Goal: Contribute content: Add original content to the website for others to see

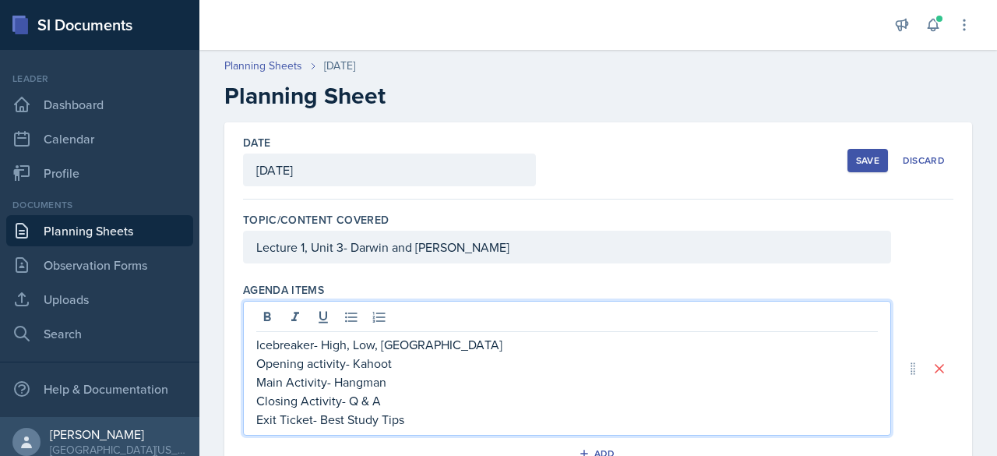
click at [853, 153] on button "Save" at bounding box center [868, 160] width 41 height 23
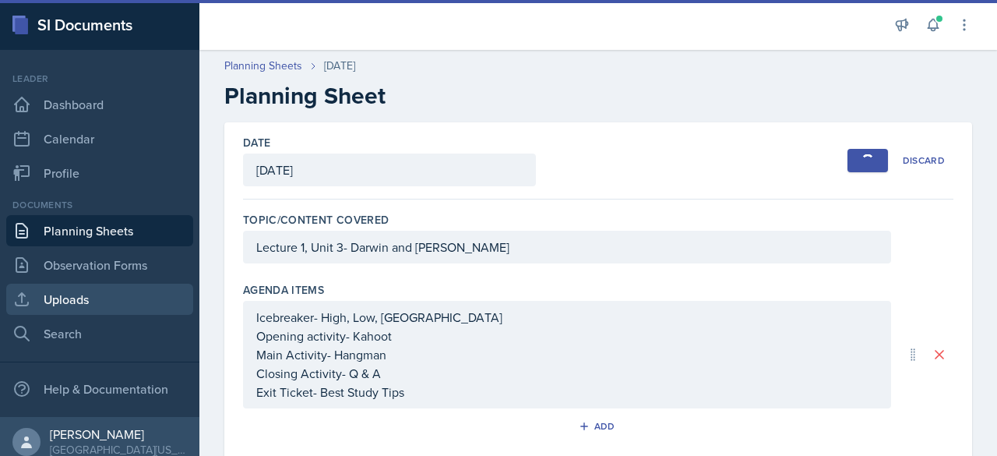
click at [83, 298] on link "Uploads" at bounding box center [99, 299] width 187 height 31
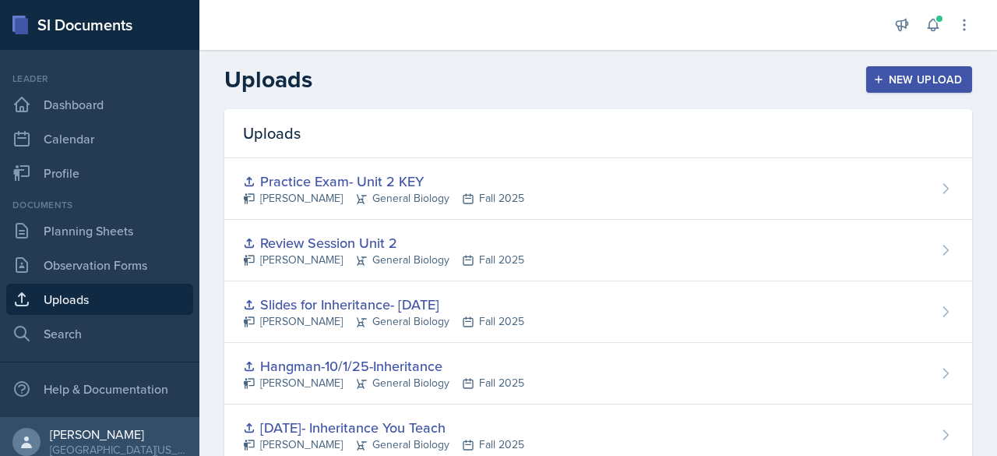
click at [890, 80] on div "New Upload" at bounding box center [919, 79] width 86 height 12
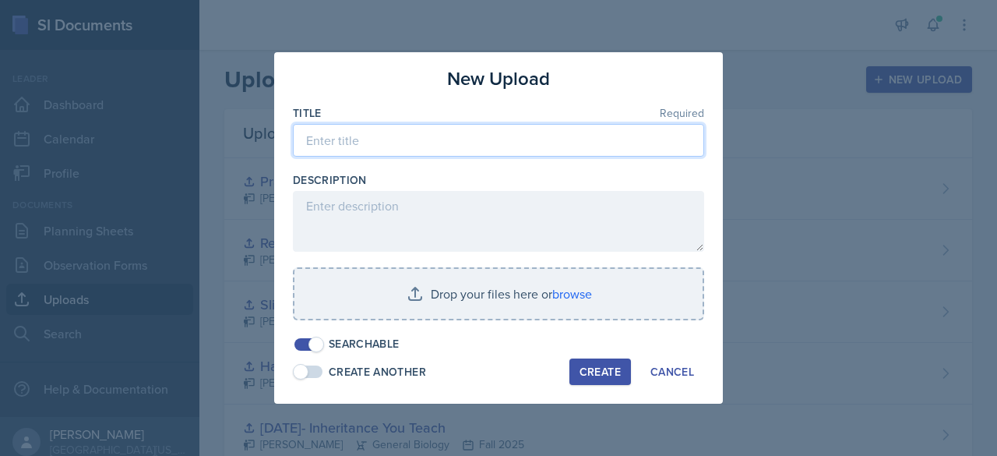
click at [392, 139] on input at bounding box center [498, 140] width 411 height 33
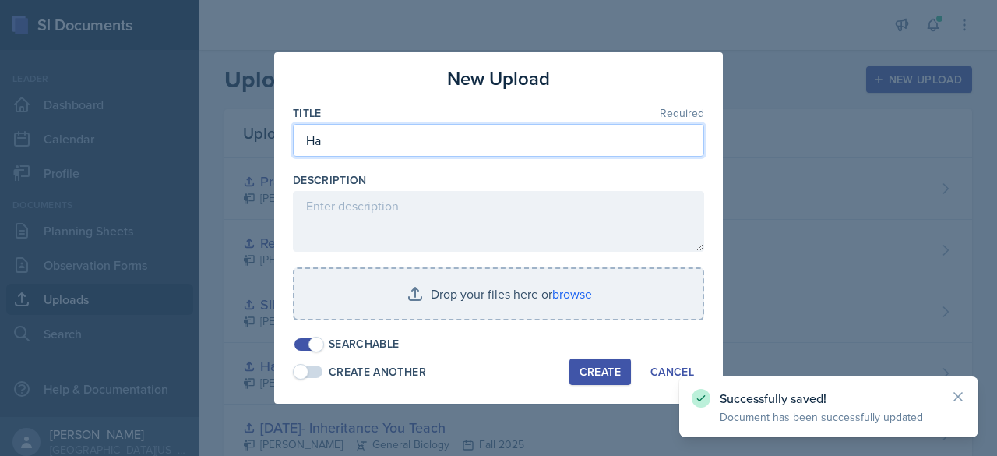
type input "H"
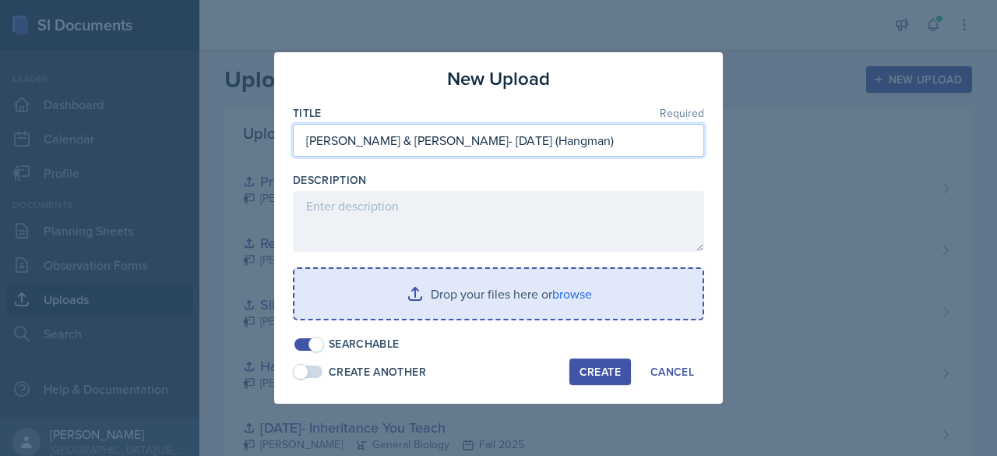
type input "[PERSON_NAME] & [PERSON_NAME]- [DATE] (Hangman)"
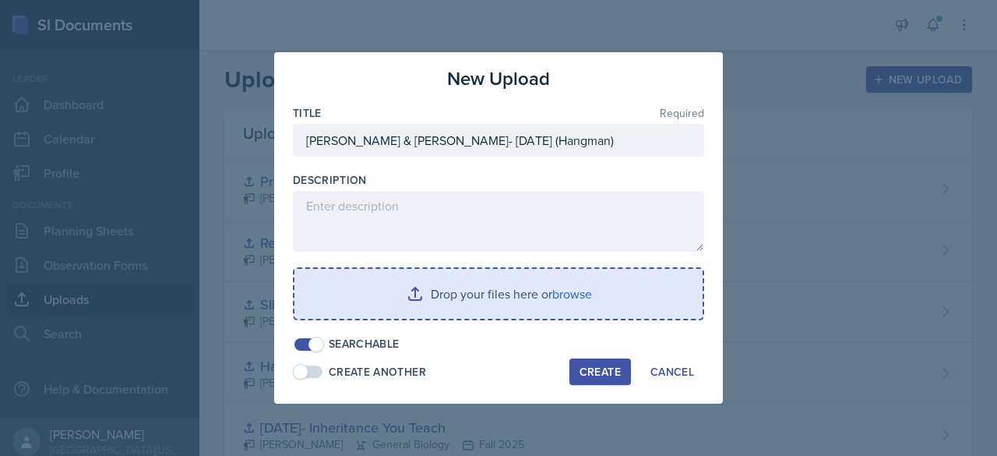
click at [373, 277] on input "file" at bounding box center [498, 294] width 408 height 50
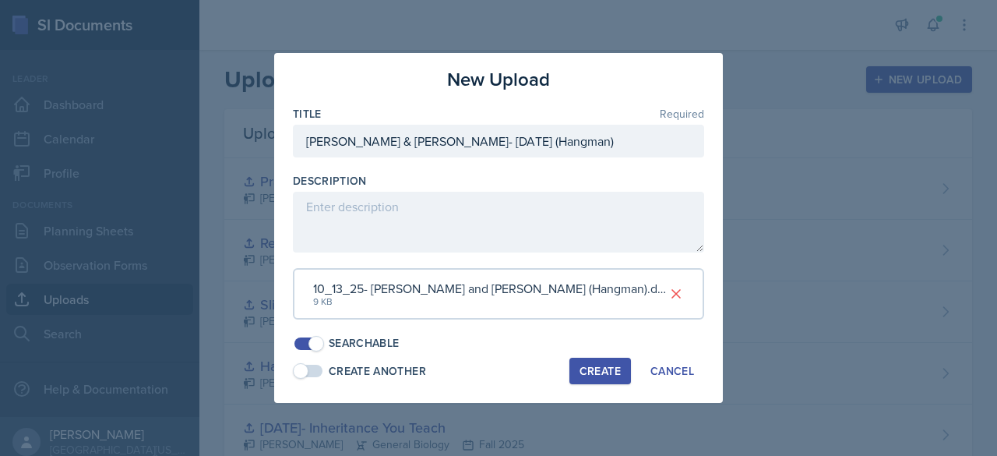
click at [594, 366] on div "Create" at bounding box center [600, 371] width 41 height 12
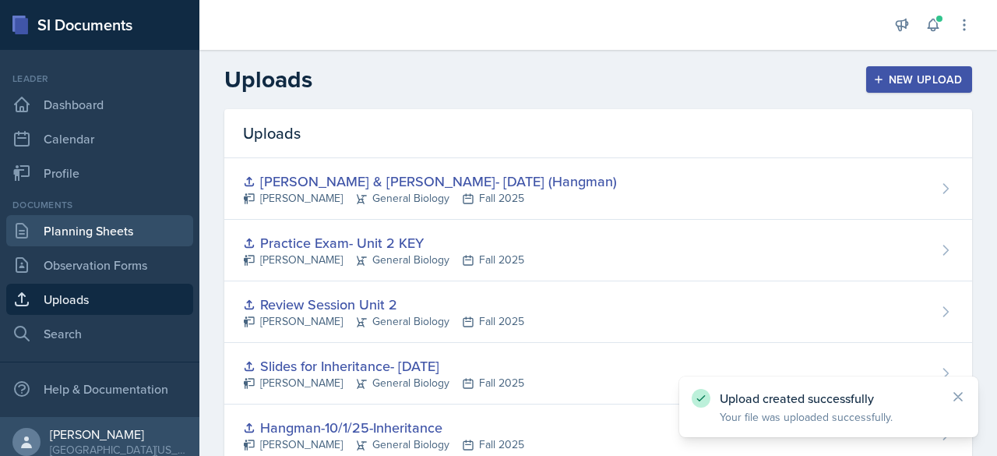
click at [76, 222] on link "Planning Sheets" at bounding box center [99, 230] width 187 height 31
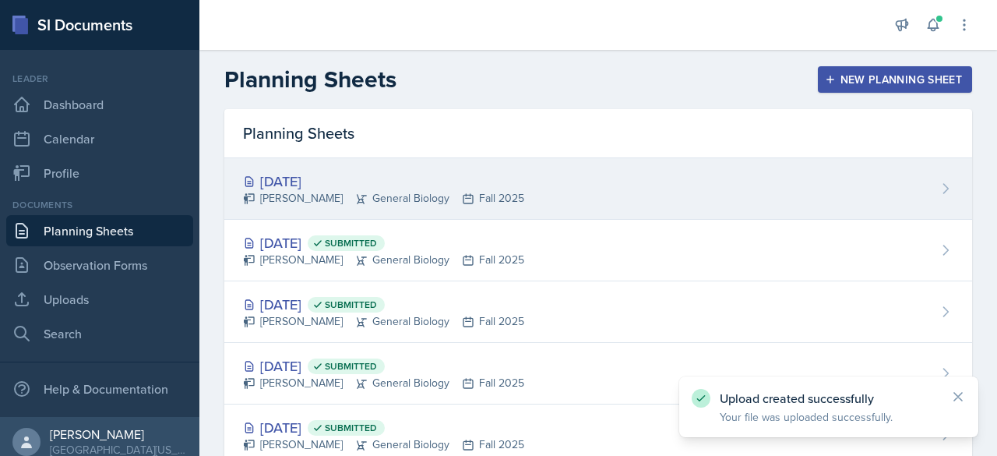
click at [471, 200] on div "[PERSON_NAME] General Biology Fall 2025" at bounding box center [383, 198] width 281 height 16
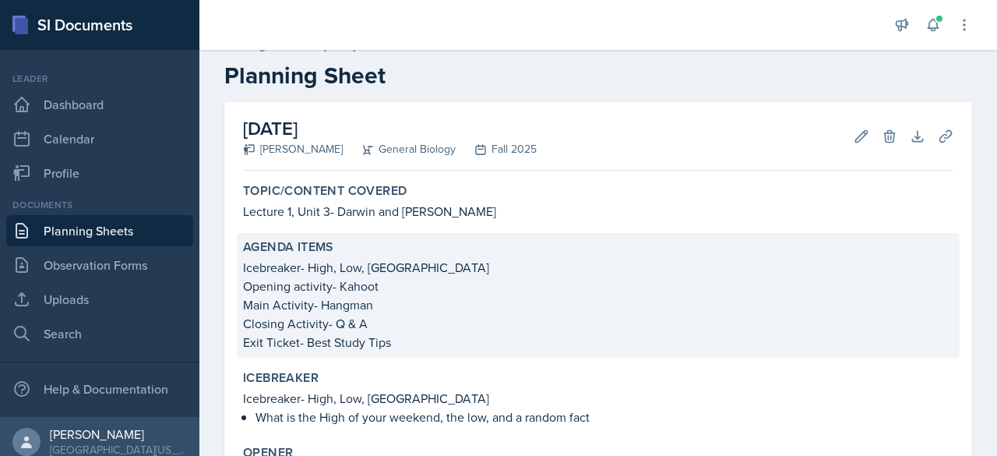
scroll to position [12, 0]
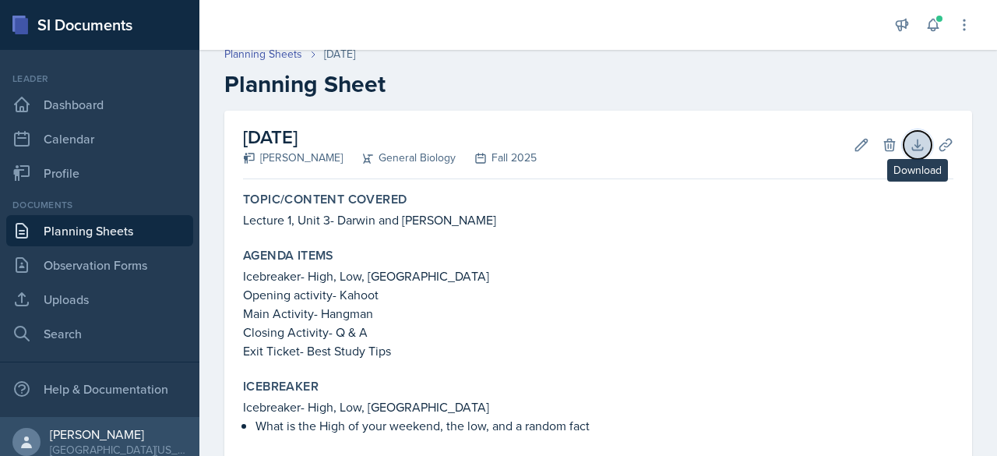
click at [910, 150] on icon at bounding box center [918, 145] width 16 height 16
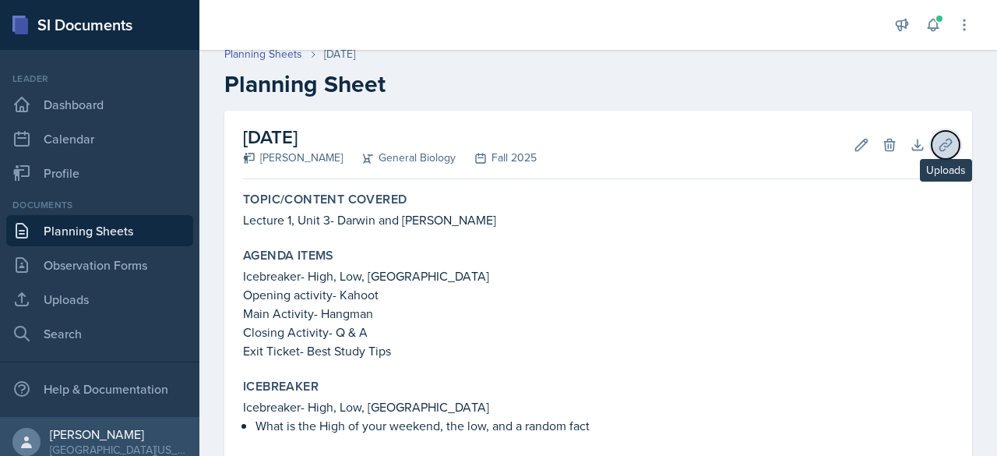
click at [938, 139] on icon at bounding box center [946, 145] width 16 height 16
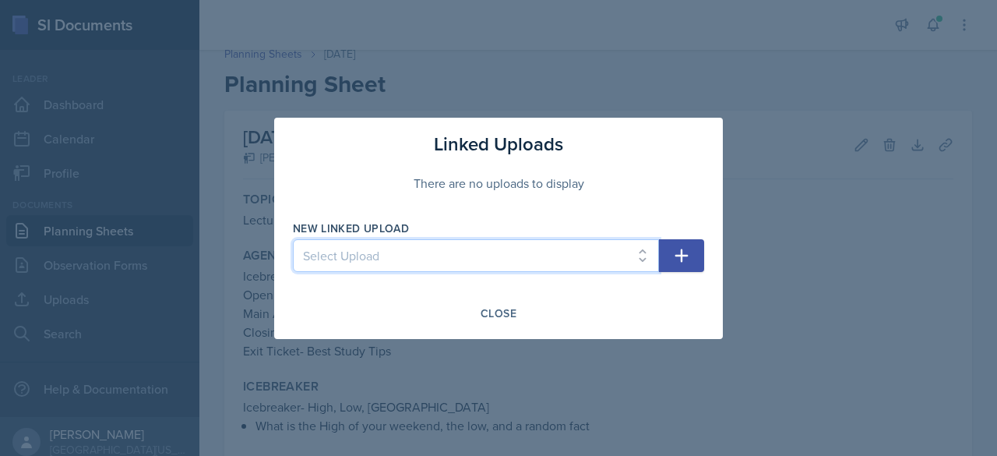
click at [591, 249] on select "Select Upload Main Activity- Speedy Q&A [DATE] Slides- [DATE] [DATE]- You Teach…" at bounding box center [476, 255] width 366 height 33
select select "702458ff-5627-4006-92e2-31c601655bb6"
click at [293, 239] on select "Select Upload Main Activity- Speedy Q&A [DATE] Slides- [DATE] [DATE]- You Teach…" at bounding box center [476, 255] width 366 height 33
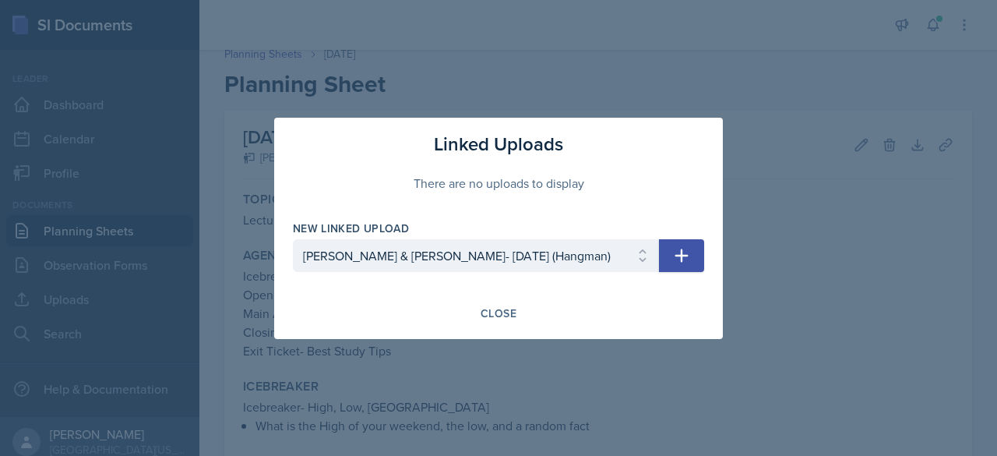
click at [685, 259] on icon "button" at bounding box center [681, 255] width 19 height 19
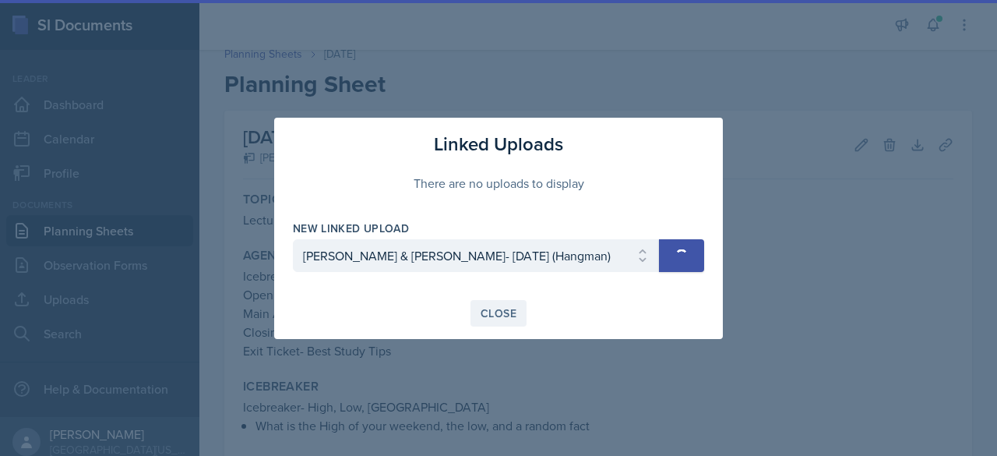
select select
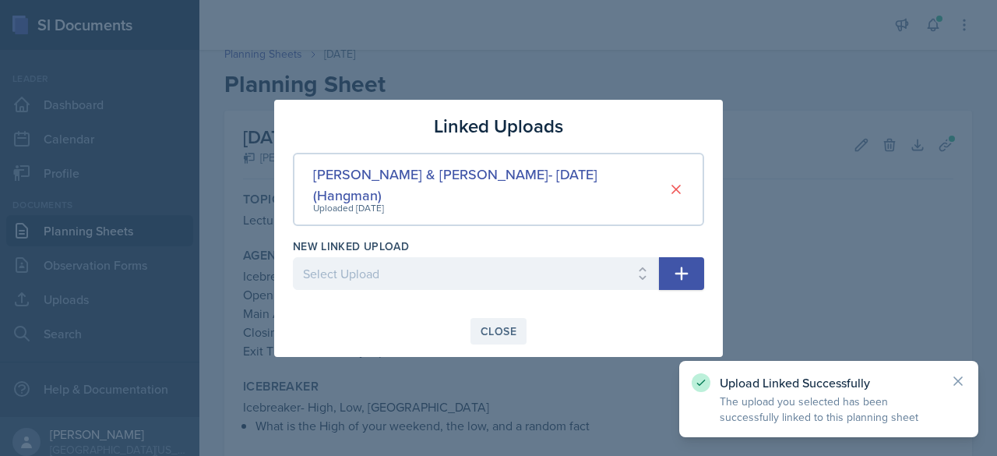
click at [496, 325] on div "Close" at bounding box center [499, 331] width 36 height 12
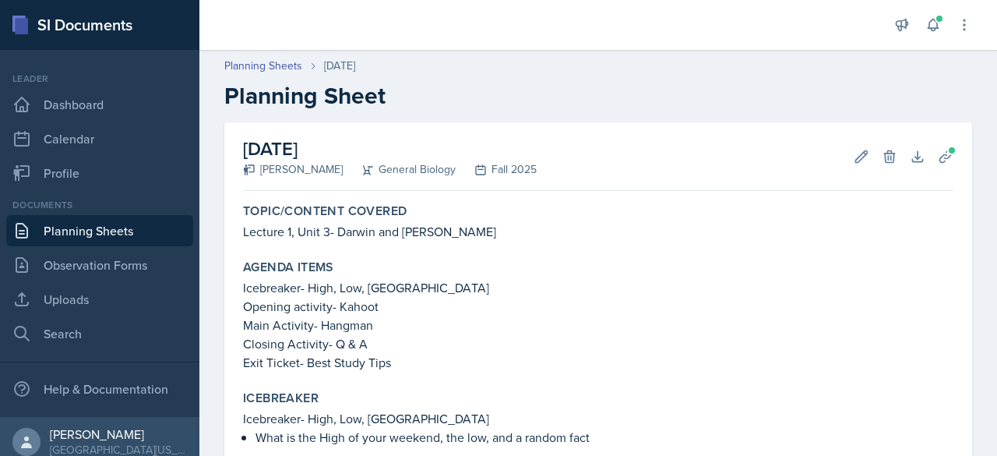
scroll to position [467, 0]
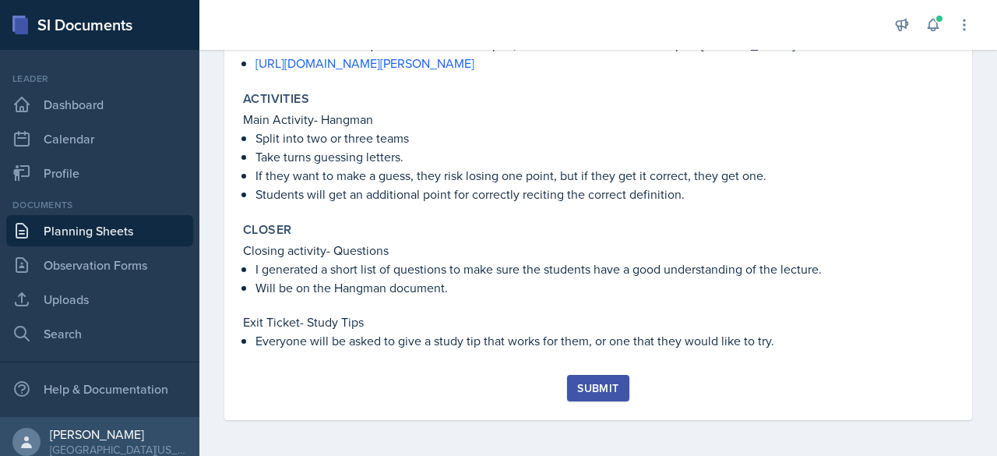
click at [587, 395] on button "Submit" at bounding box center [598, 388] width 62 height 26
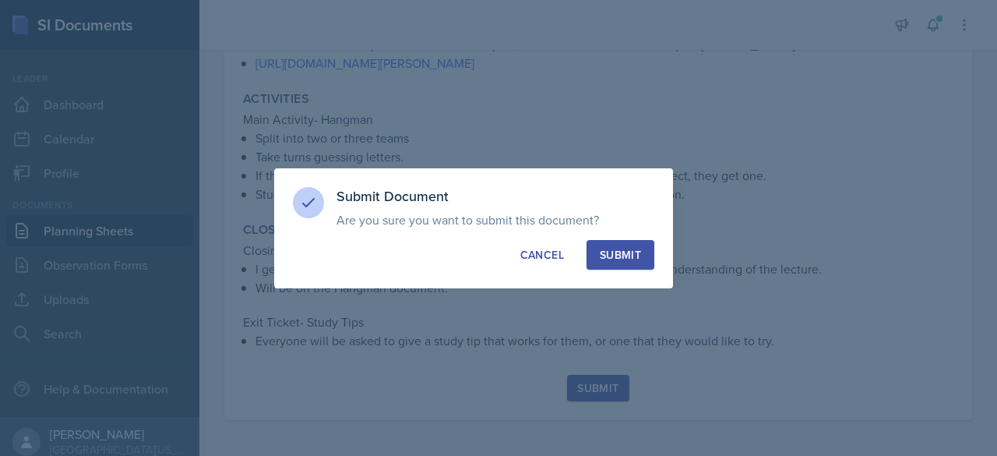
click at [627, 256] on div "Submit" at bounding box center [620, 255] width 41 height 16
